Goal: Task Accomplishment & Management: Manage account settings

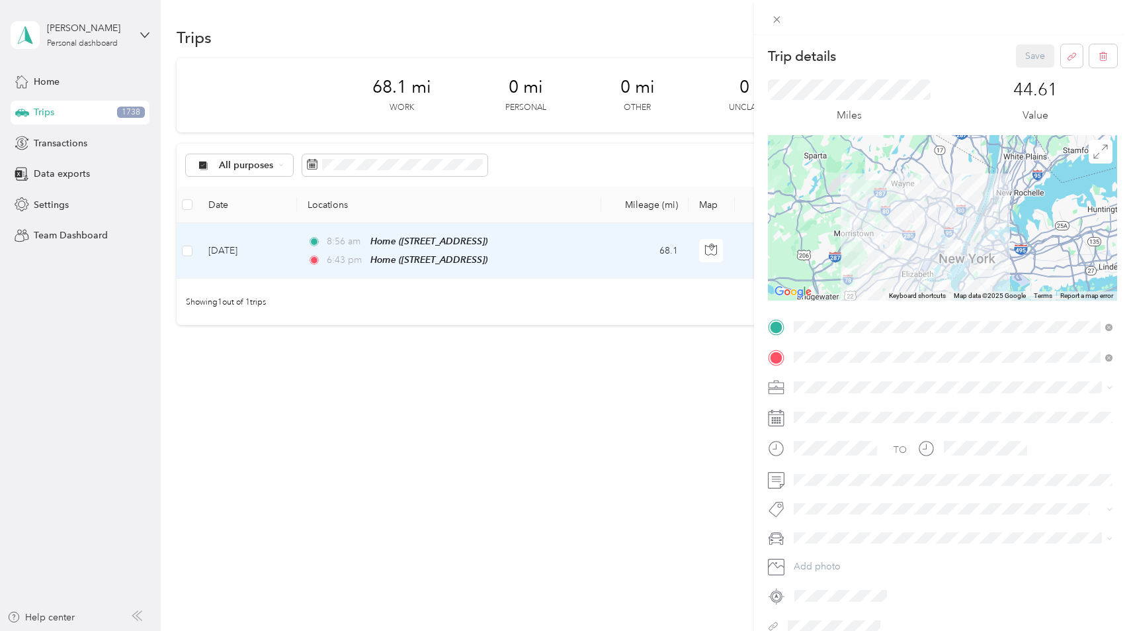
click at [410, 155] on div "Trip details Save This trip cannot be edited because it is either under review,…" at bounding box center [565, 315] width 1131 height 631
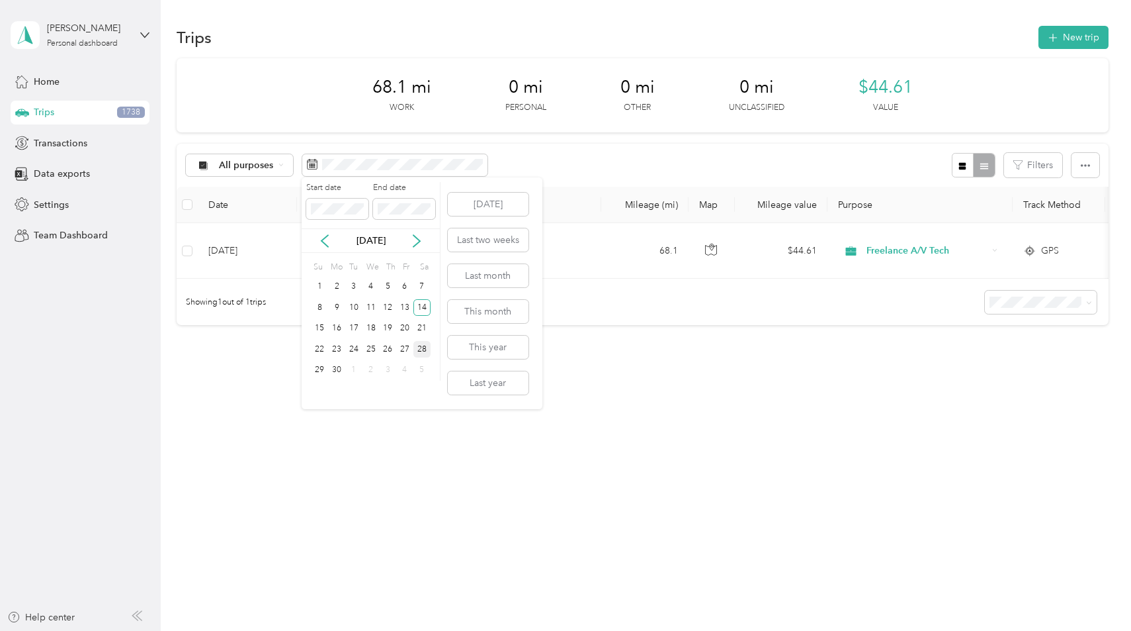
click at [420, 345] on div "28" at bounding box center [422, 349] width 17 height 17
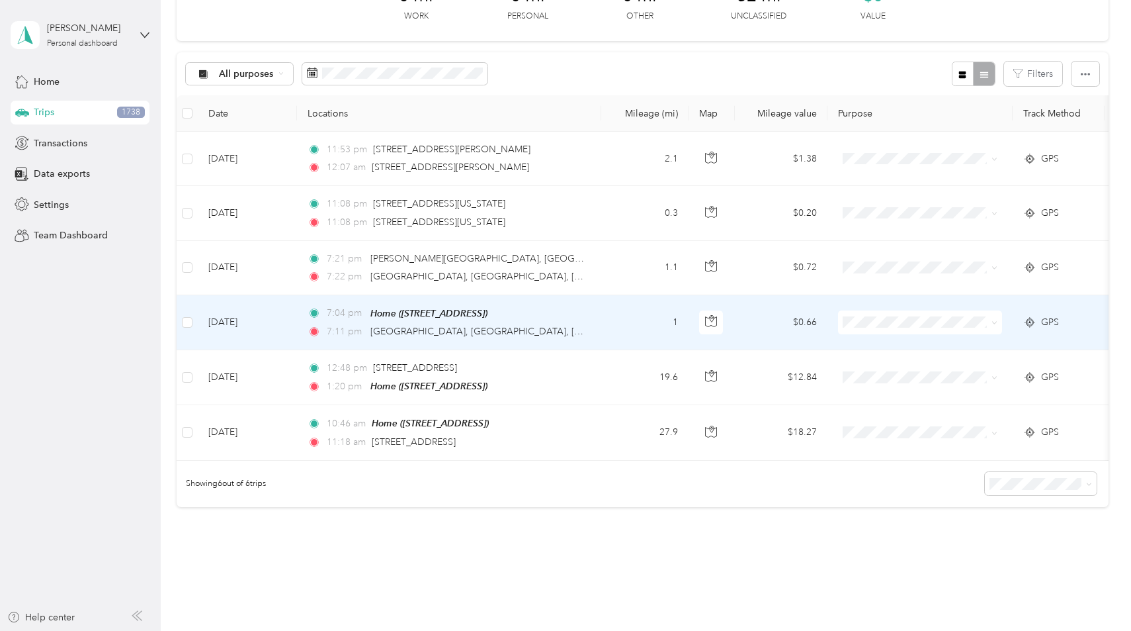
scroll to position [128, 0]
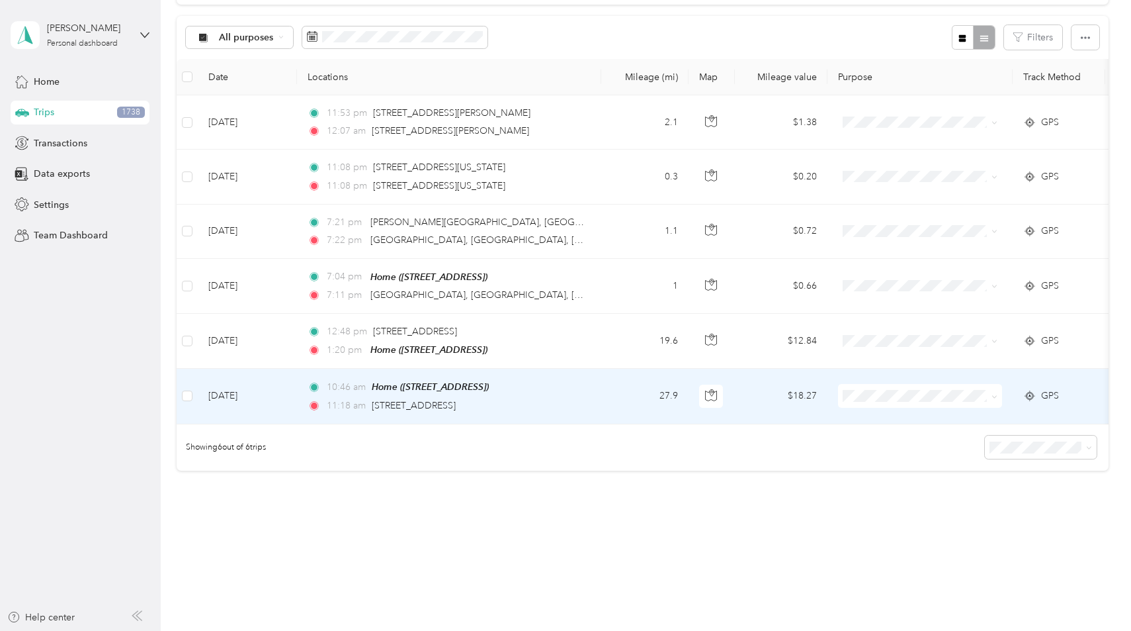
click at [575, 409] on div "11:18 am [STREET_ADDRESS]" at bounding box center [447, 405] width 278 height 15
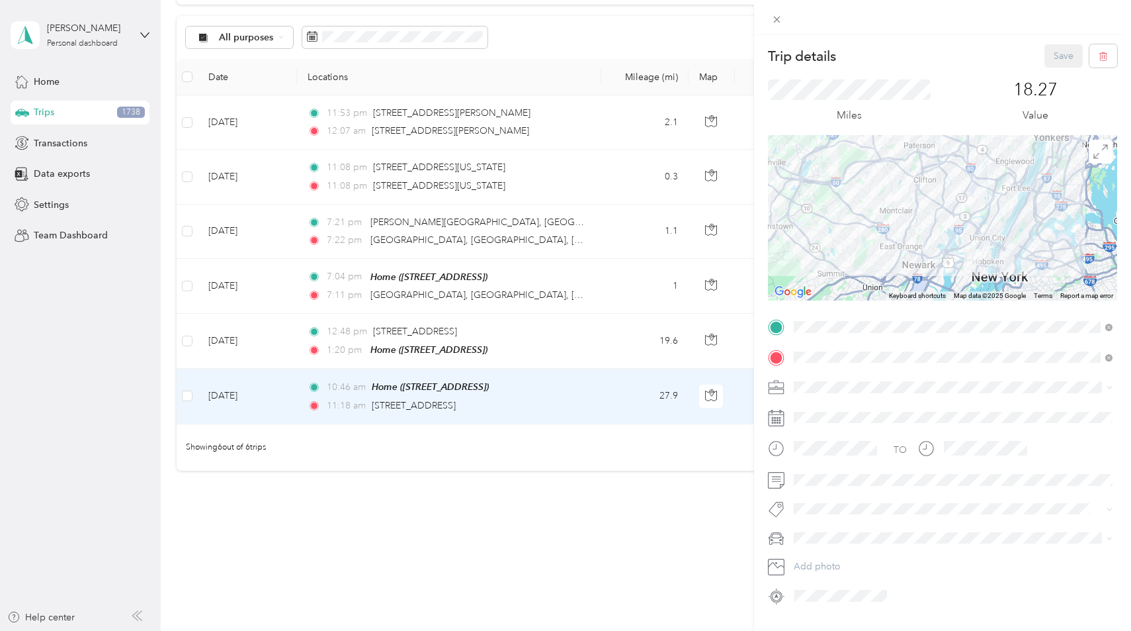
click at [594, 345] on div "Trip details Save This trip cannot be edited because it is either under review,…" at bounding box center [565, 315] width 1131 height 631
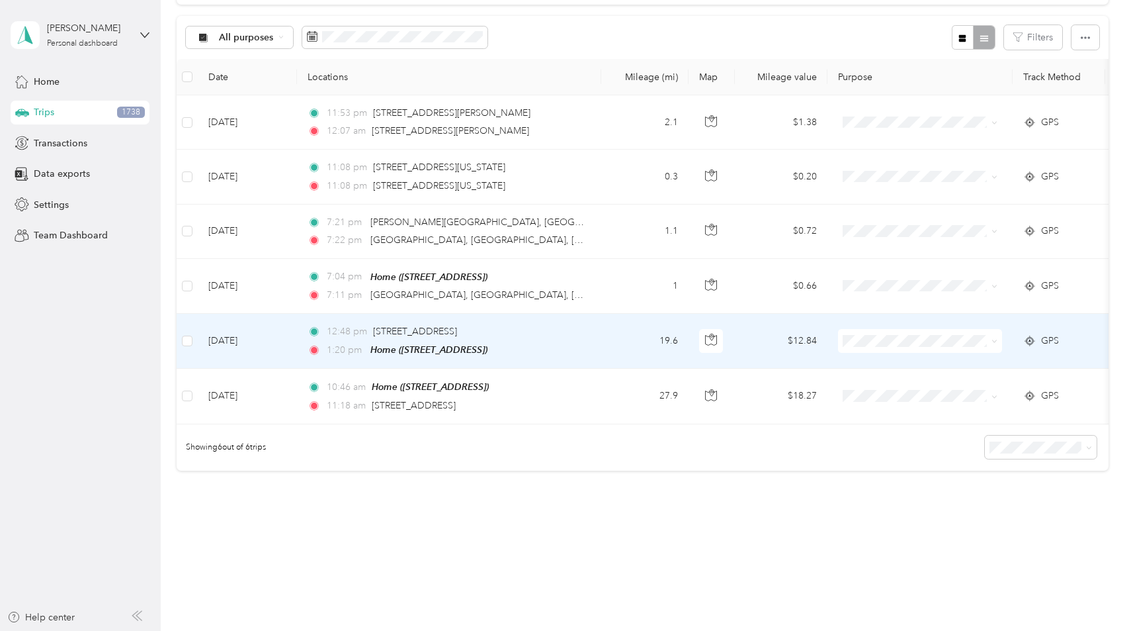
click at [588, 335] on td "12:48 pm [STREET_ADDRESS] 1:20 pm Home ([STREET_ADDRESS])" at bounding box center [449, 341] width 304 height 55
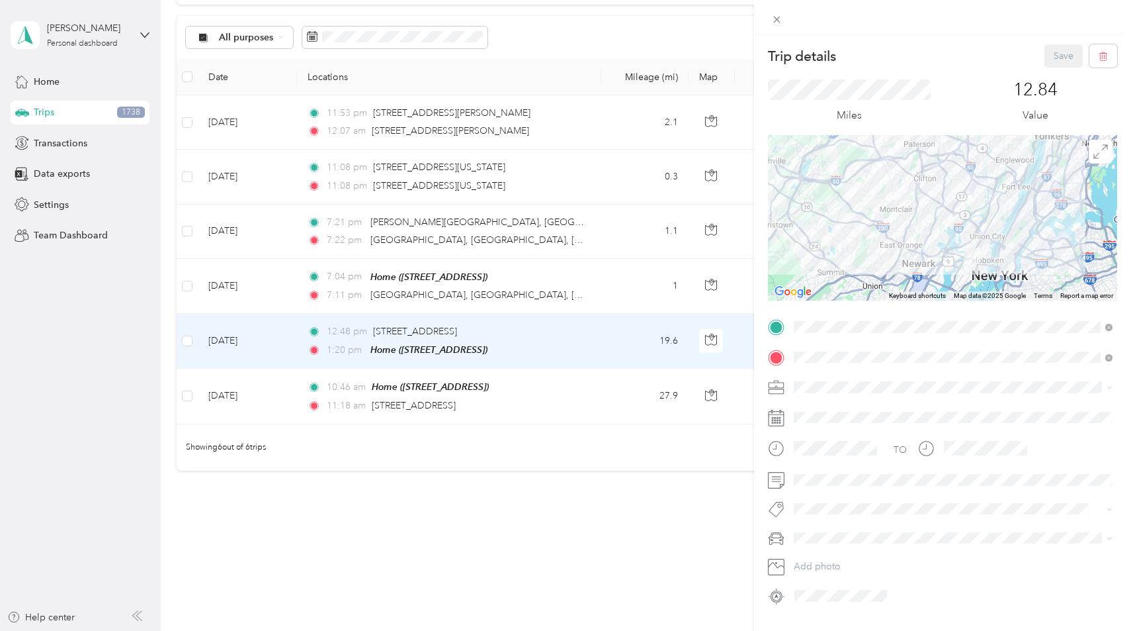
click at [592, 286] on div "Trip details Save This trip cannot be edited because it is either under review,…" at bounding box center [565, 315] width 1131 height 631
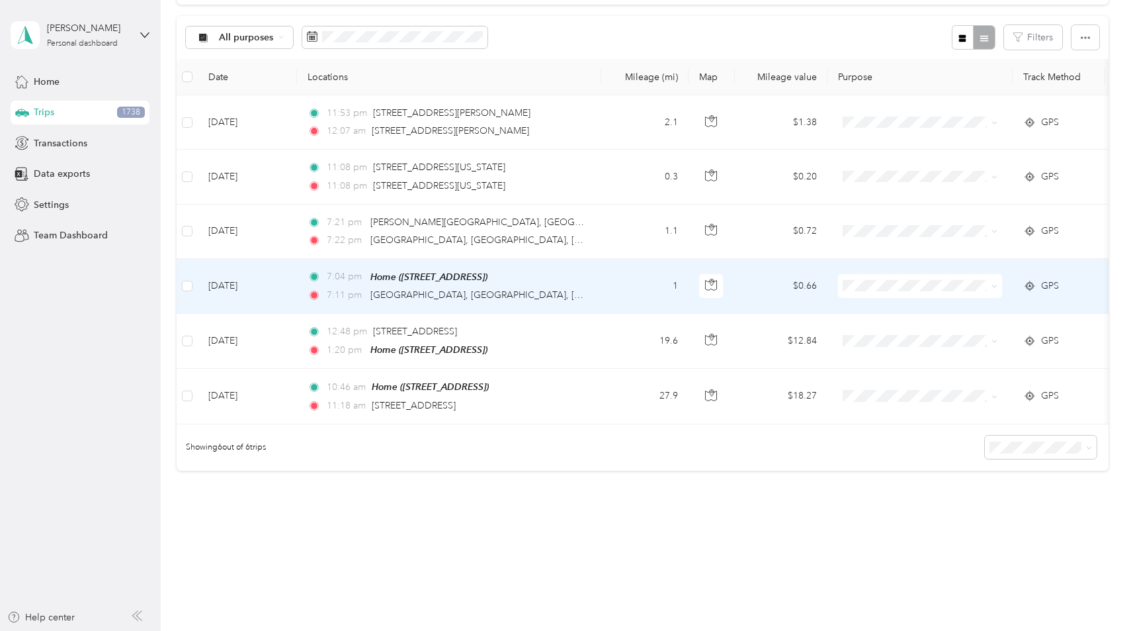
click at [592, 286] on td "7:04 pm Home ([STREET_ADDRESS]) 7:11 pm 2 [GEOGRAPHIC_DATA], [GEOGRAPHIC_DATA],…" at bounding box center [449, 286] width 304 height 55
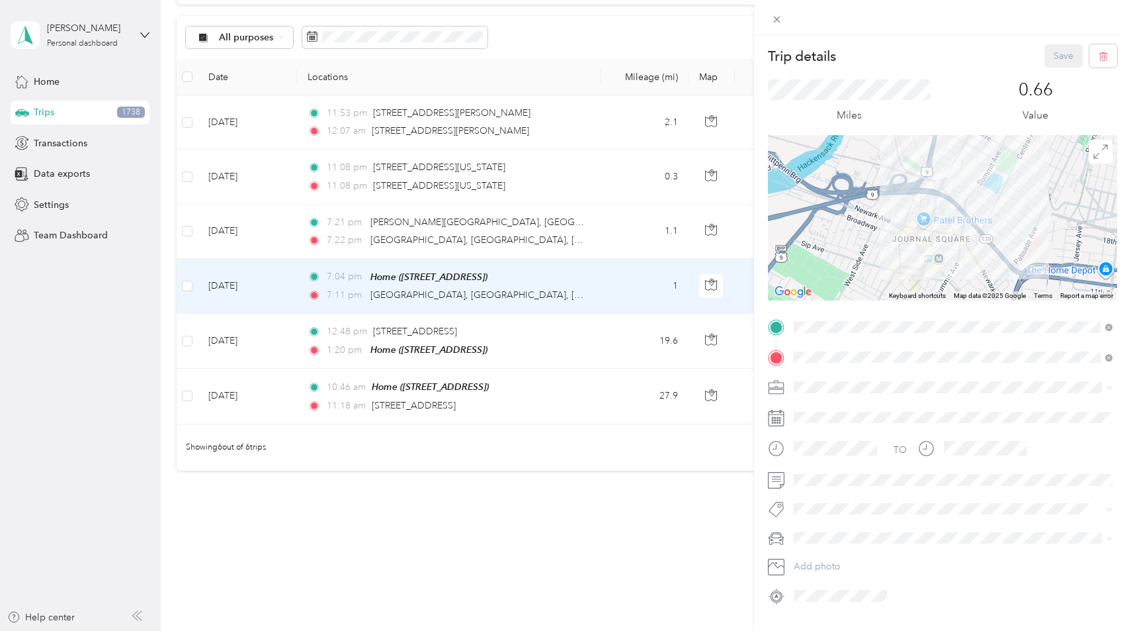
click at [616, 221] on div "Trip details Save This trip cannot be edited because it is either under review,…" at bounding box center [565, 315] width 1131 height 631
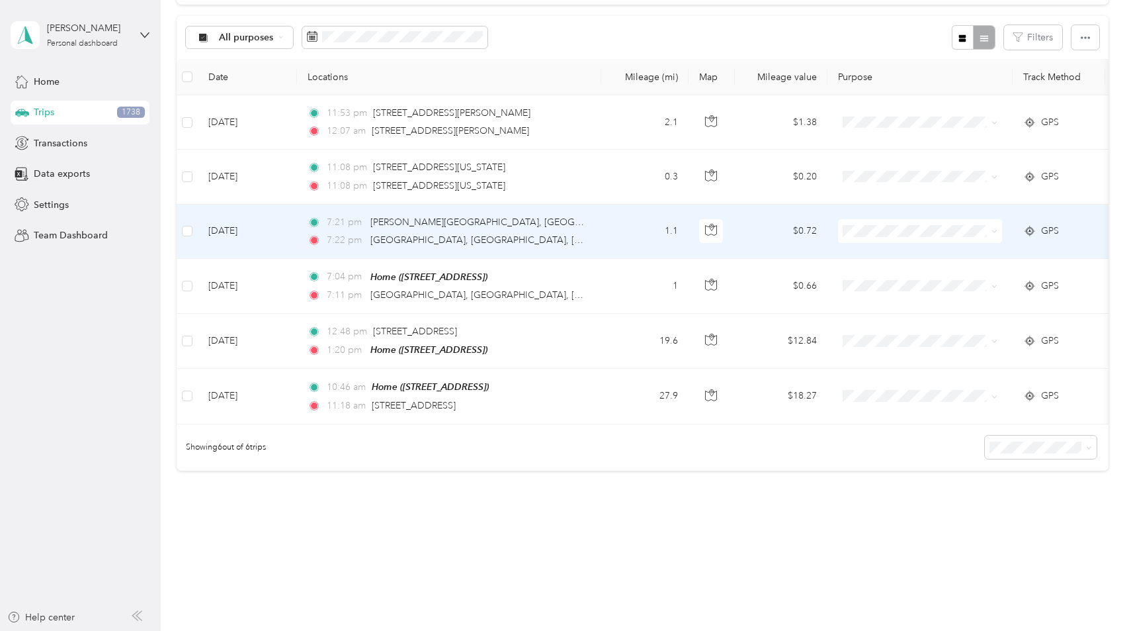
click at [620, 241] on td "1.1" at bounding box center [644, 231] width 87 height 54
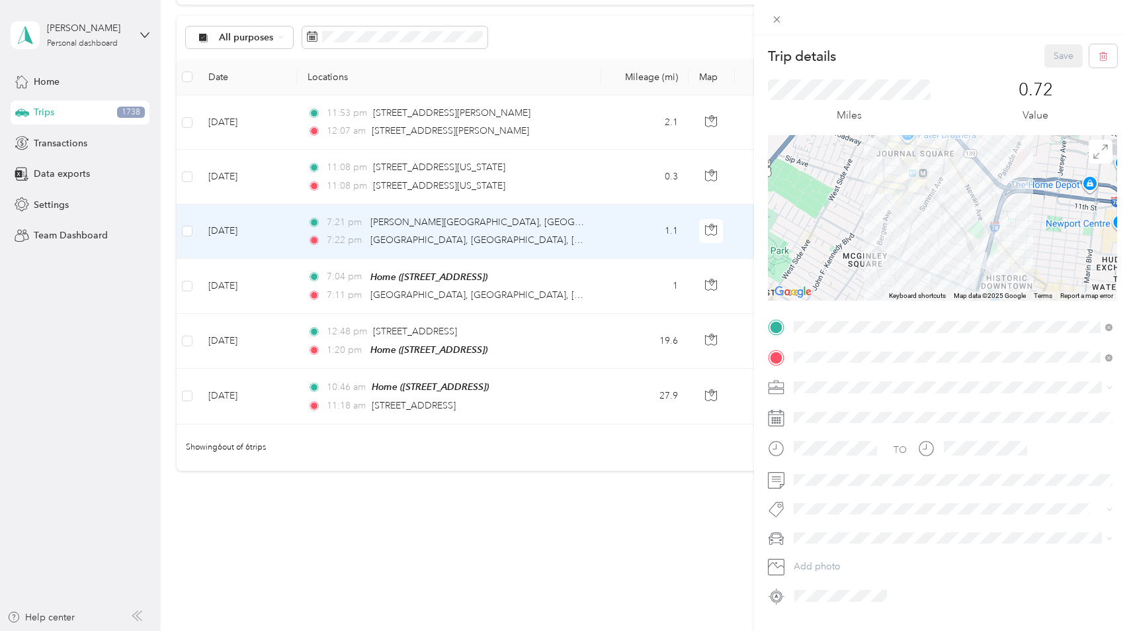
click at [619, 187] on div "Trip details Save This trip cannot be edited because it is either under review,…" at bounding box center [565, 315] width 1131 height 631
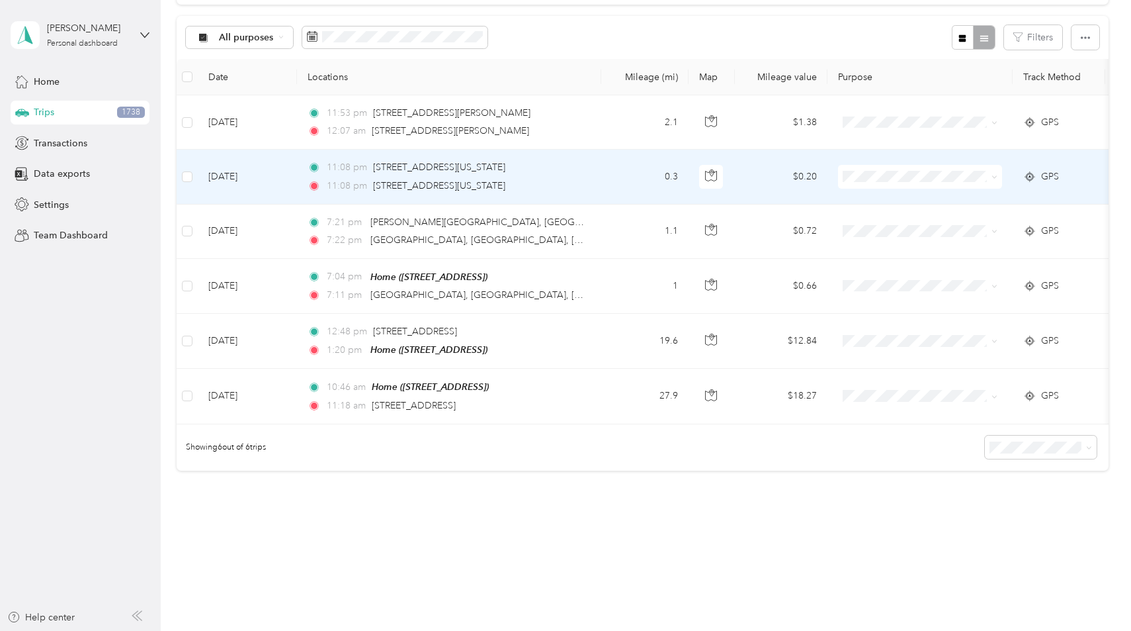
click at [619, 183] on td "0.3" at bounding box center [644, 177] width 87 height 54
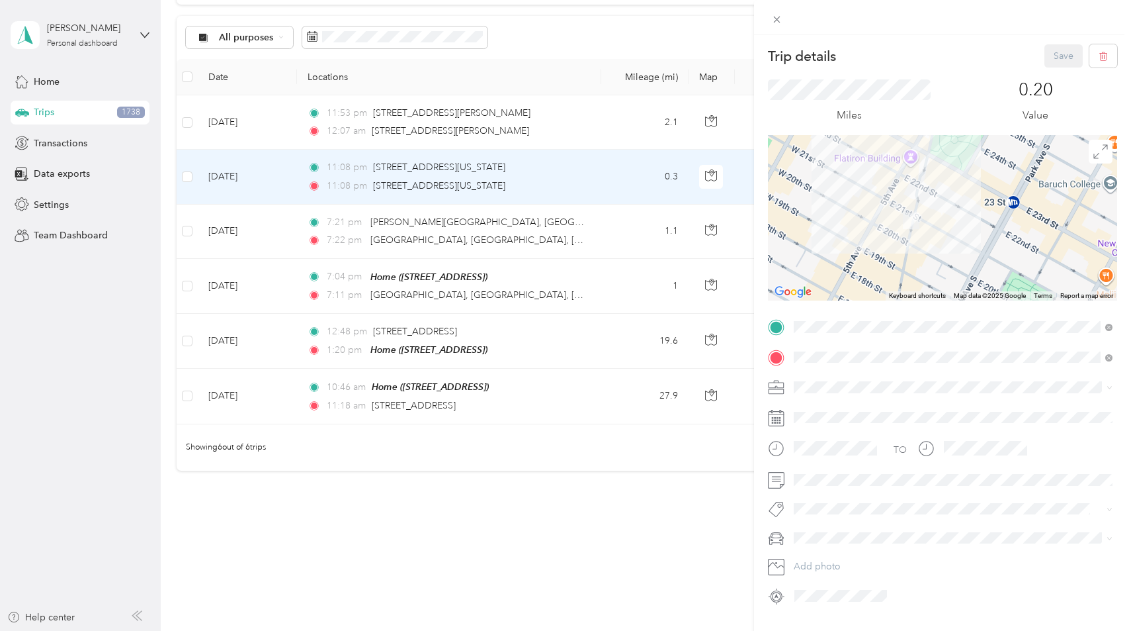
drag, startPoint x: 947, startPoint y: 271, endPoint x: 943, endPoint y: 243, distance: 28.0
click at [943, 243] on div at bounding box center [942, 217] width 349 height 165
click at [195, 396] on div "Trip details Save This trip cannot be edited because it is either under review,…" at bounding box center [565, 315] width 1131 height 631
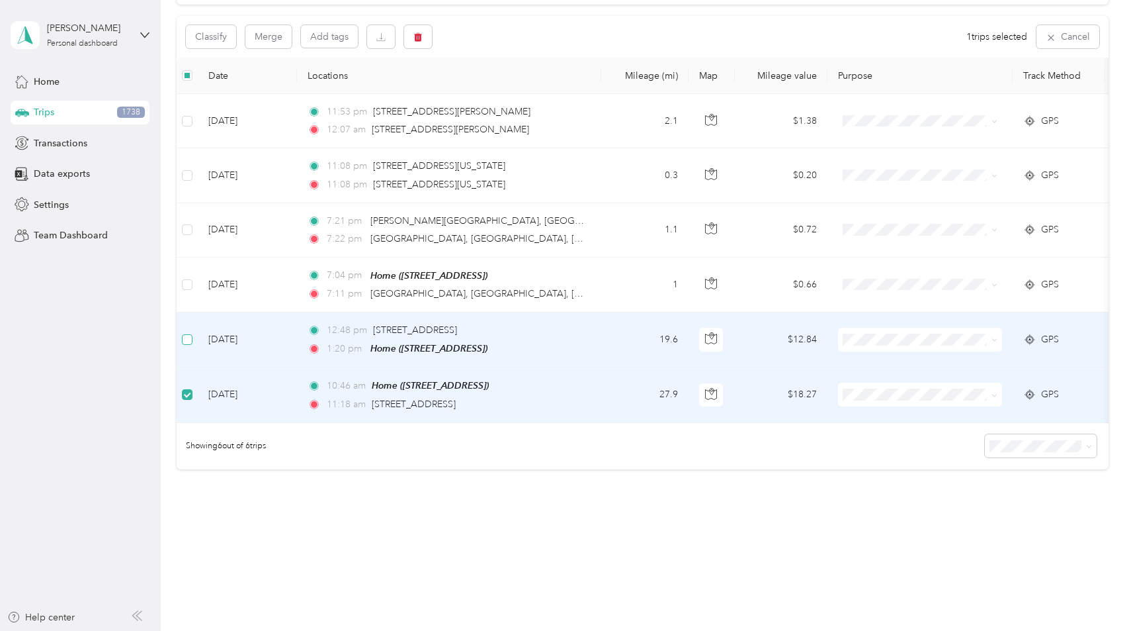
click at [187, 344] on label at bounding box center [187, 339] width 11 height 15
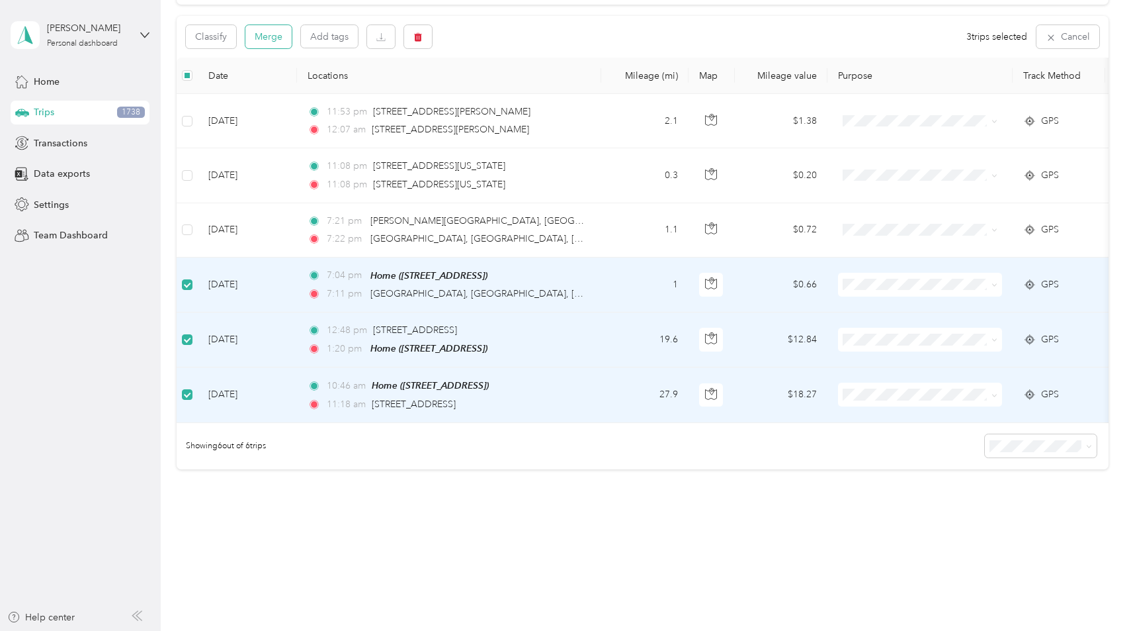
click at [279, 40] on button "Merge" at bounding box center [268, 36] width 46 height 23
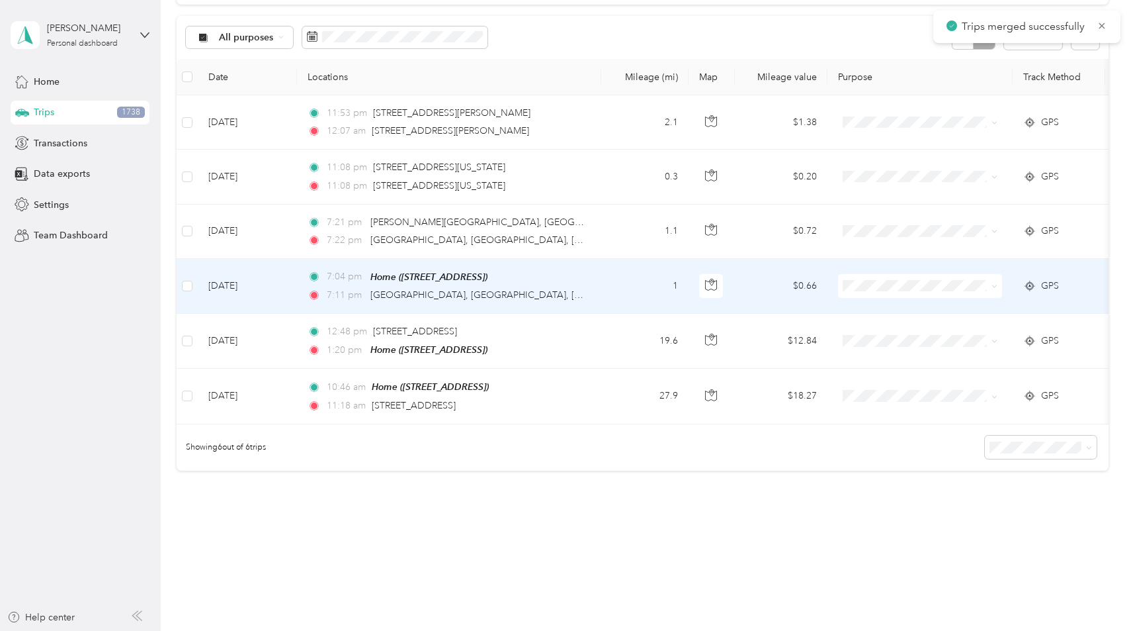
scroll to position [40, 0]
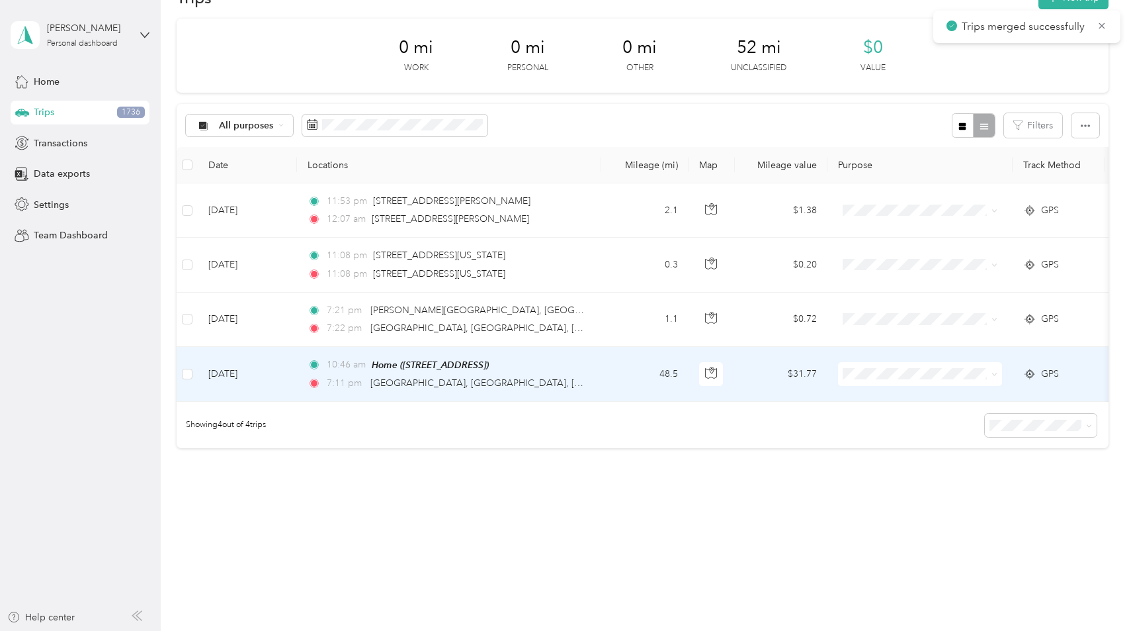
click at [615, 366] on td "48.5" at bounding box center [644, 374] width 87 height 55
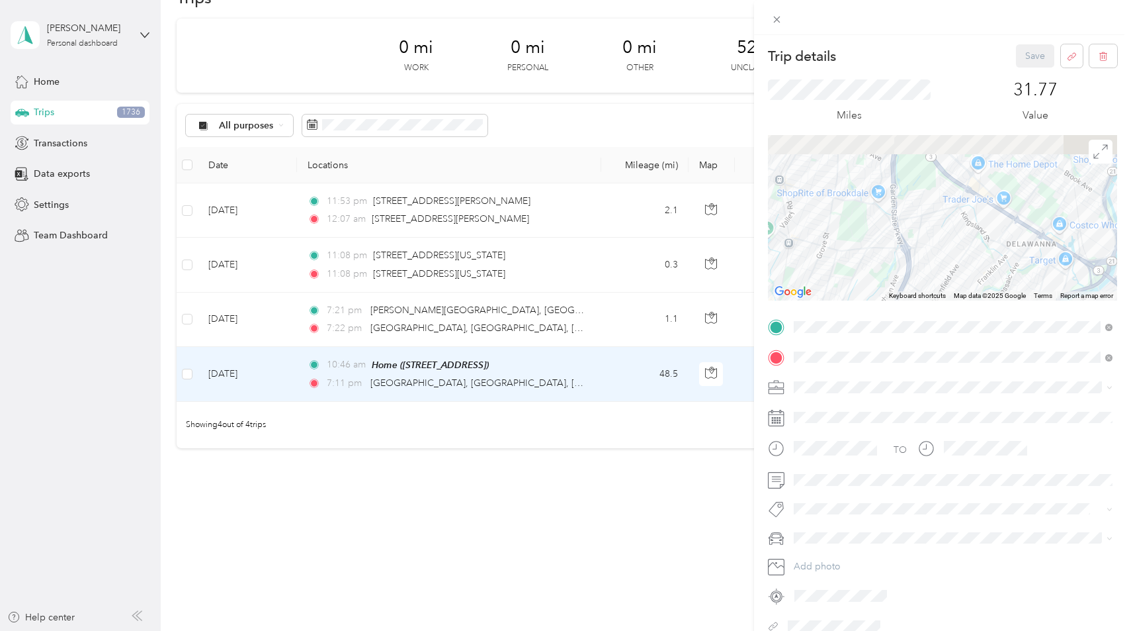
drag, startPoint x: 888, startPoint y: 195, endPoint x: 969, endPoint y: 293, distance: 127.3
click at [969, 293] on div "Keyboard shortcuts Map Data Map data ©2025 Google Map data ©2025 Google 1 km Cl…" at bounding box center [942, 217] width 349 height 165
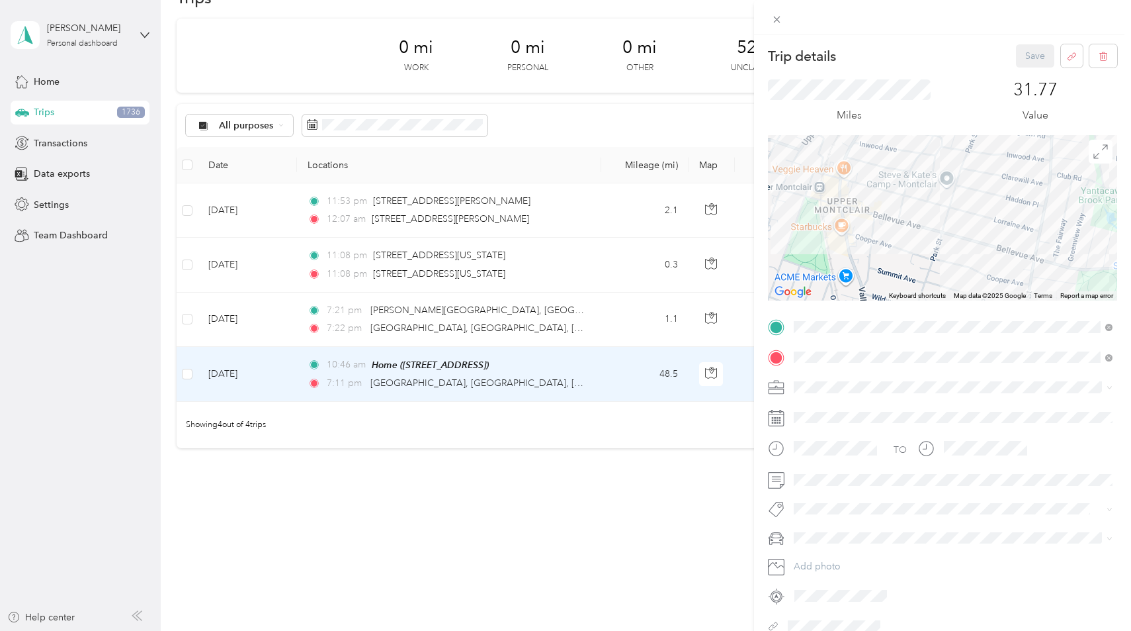
drag, startPoint x: 969, startPoint y: 218, endPoint x: 891, endPoint y: 150, distance: 104.1
click at [891, 150] on div at bounding box center [942, 217] width 349 height 165
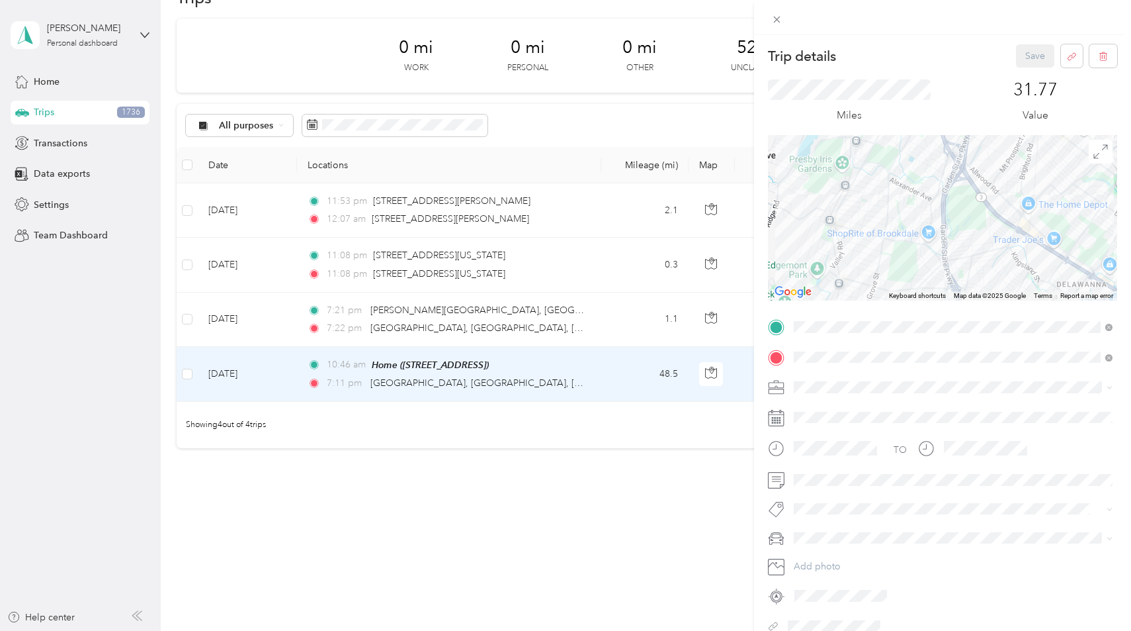
drag, startPoint x: 946, startPoint y: 182, endPoint x: 920, endPoint y: 217, distance: 43.5
click at [920, 217] on div at bounding box center [942, 217] width 349 height 165
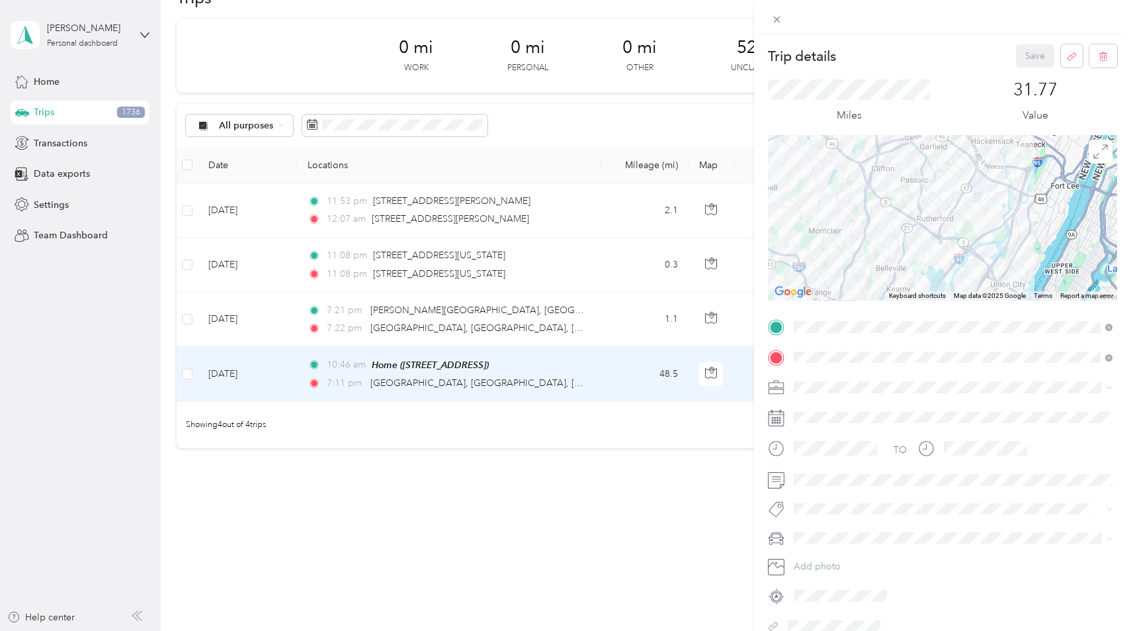
drag, startPoint x: 1015, startPoint y: 187, endPoint x: 953, endPoint y: 157, distance: 68.7
click at [951, 161] on div at bounding box center [942, 217] width 349 height 165
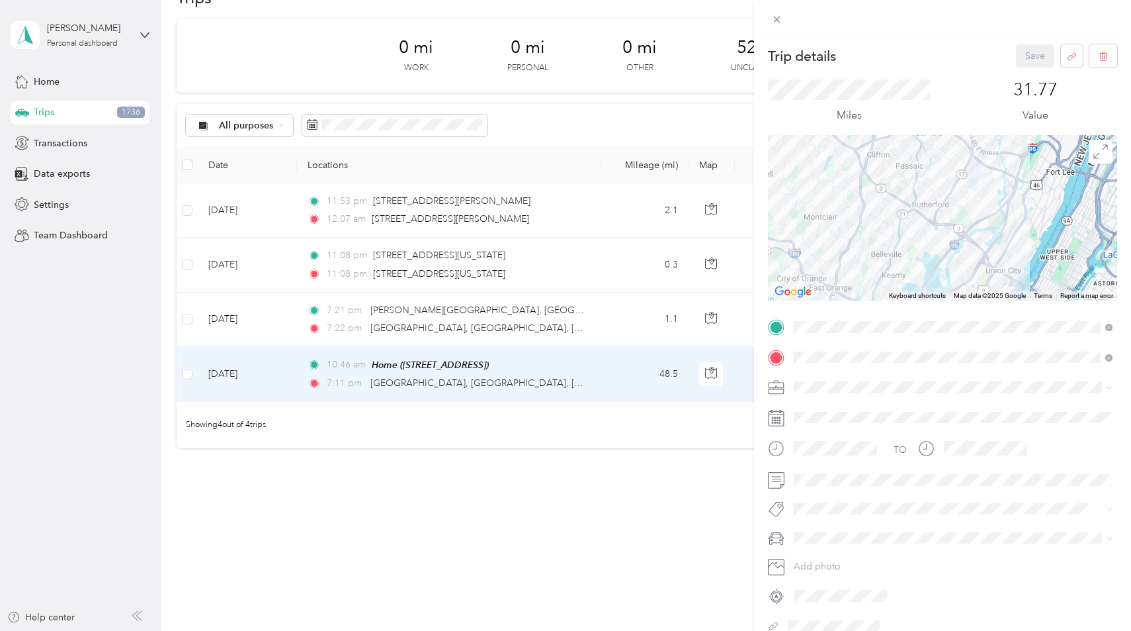
click at [832, 425] on li "Personal" at bounding box center [953, 433] width 328 height 23
click at [1037, 54] on button "Save" at bounding box center [1035, 55] width 38 height 23
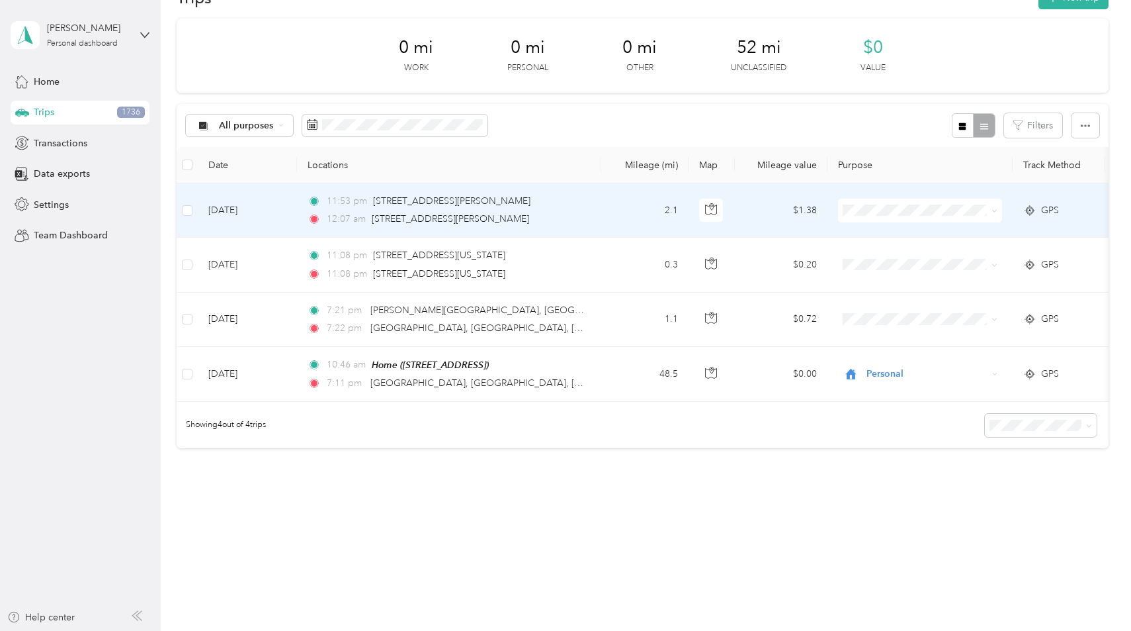
scroll to position [38, 0]
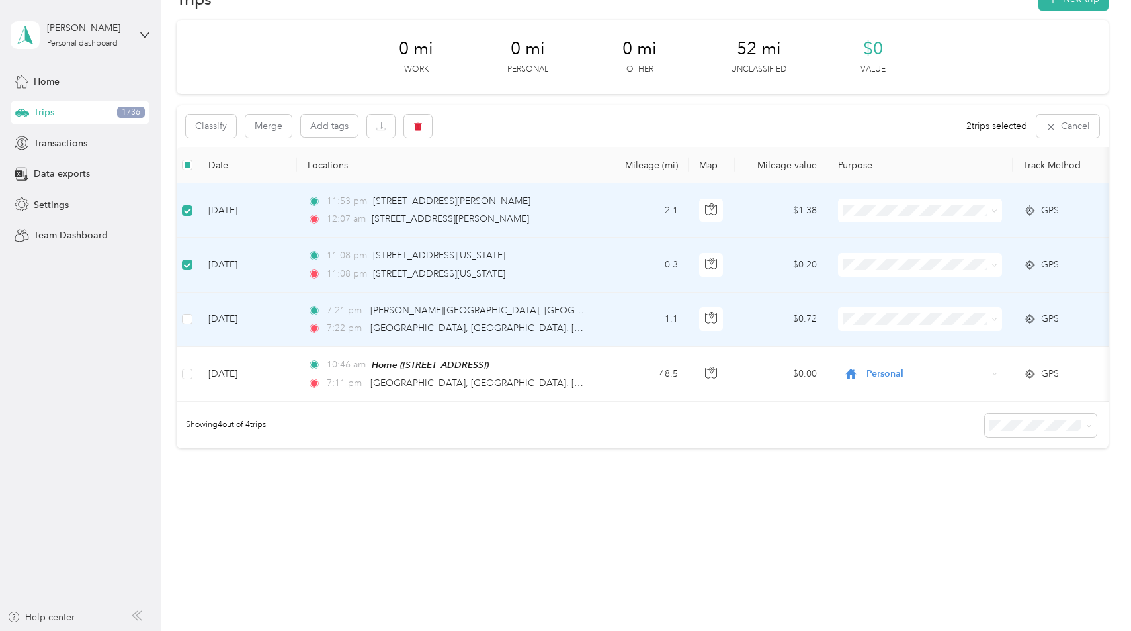
click at [193, 318] on td at bounding box center [187, 319] width 21 height 54
click at [266, 129] on button "Merge" at bounding box center [268, 125] width 46 height 23
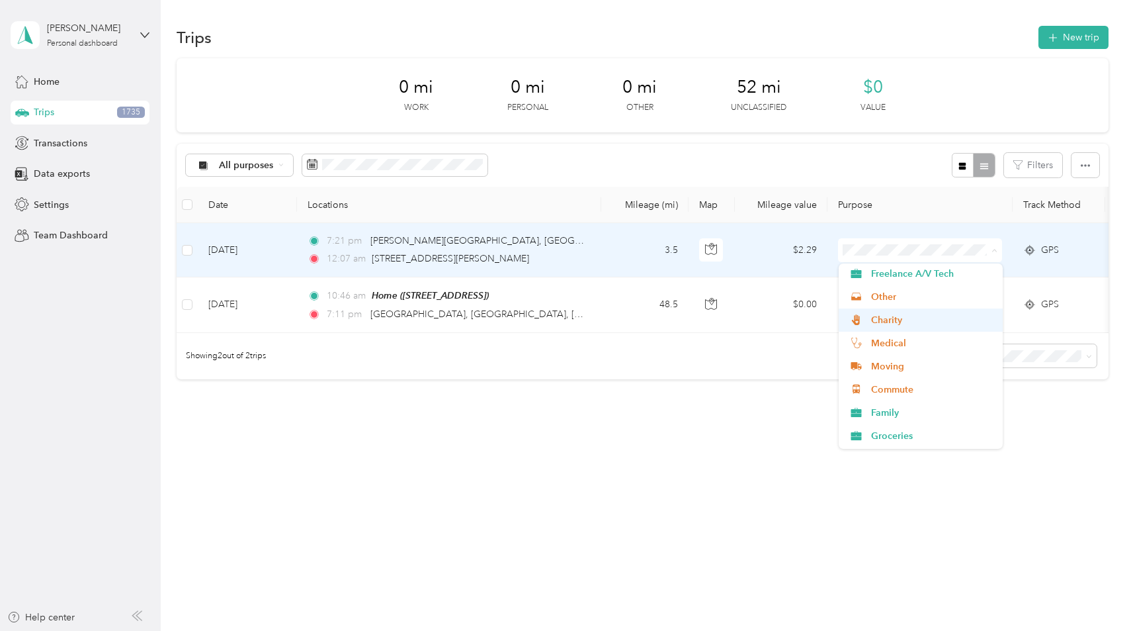
scroll to position [72, 0]
click at [906, 384] on span "Commute" at bounding box center [932, 387] width 122 height 14
